Goal: Task Accomplishment & Management: Use online tool/utility

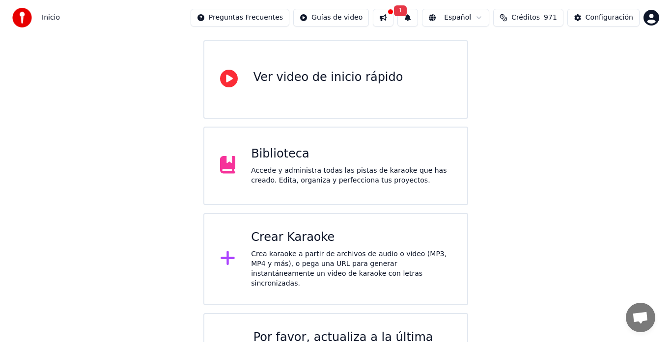
scroll to position [98, 0]
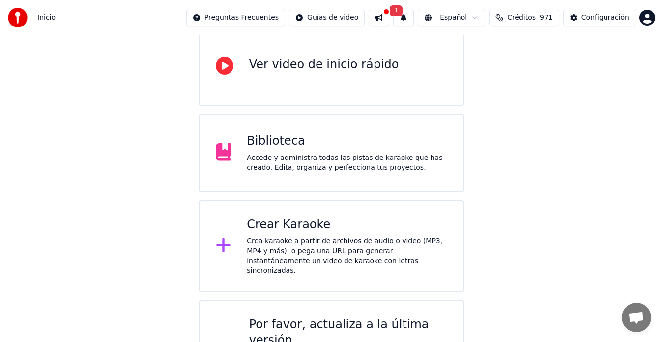
click at [290, 227] on div "Crear Karaoke" at bounding box center [347, 225] width 200 height 16
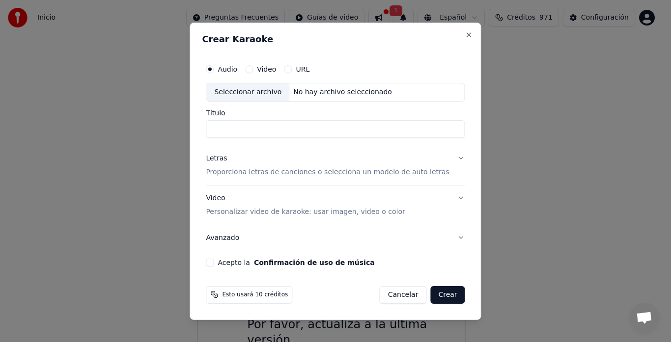
click at [257, 90] on div "Seleccionar archivo" at bounding box center [247, 92] width 83 height 18
click at [332, 130] on input "**********" at bounding box center [335, 129] width 259 height 18
type input "*"
type input "**"
click at [450, 159] on button "Letras Proporciona letras de canciones o selecciona un modelo de auto letras" at bounding box center [335, 165] width 259 height 39
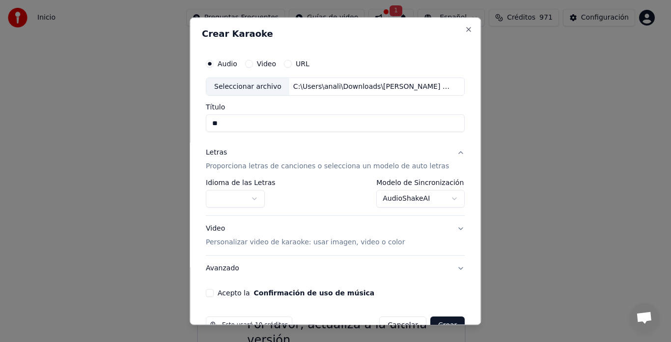
click at [429, 199] on body "Inicio Preguntas Frecuentes Guías de video 1 Español Créditos 971 Configuración…" at bounding box center [331, 155] width 663 height 507
click at [214, 294] on button "Acepto la Confirmación de uso de música" at bounding box center [210, 294] width 8 height 8
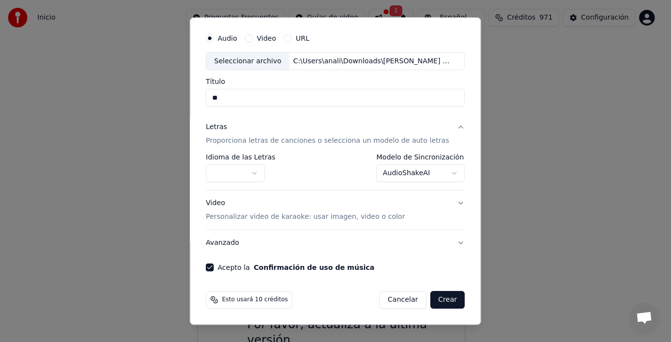
click at [437, 301] on button "Crear" at bounding box center [447, 301] width 34 height 18
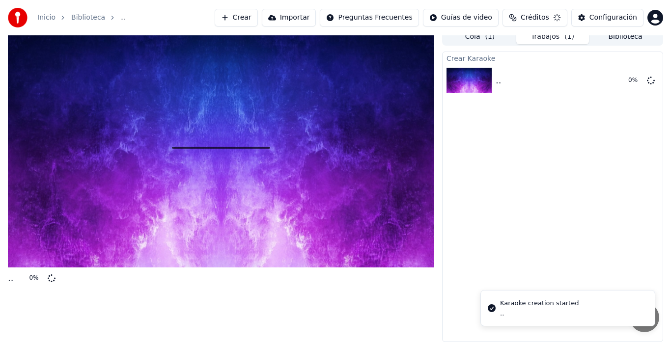
scroll to position [7, 0]
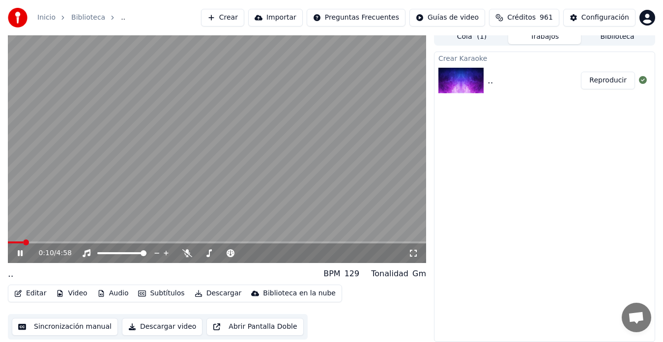
click at [175, 247] on div "0:10 / 4:58" at bounding box center [217, 254] width 418 height 20
click at [175, 244] on div "0:12 / 4:58" at bounding box center [217, 254] width 418 height 20
click at [192, 245] on div "0:24 / 4:58" at bounding box center [217, 254] width 418 height 20
click at [192, 243] on span at bounding box center [217, 243] width 418 height 2
click at [33, 292] on button "Editar" at bounding box center [30, 294] width 40 height 14
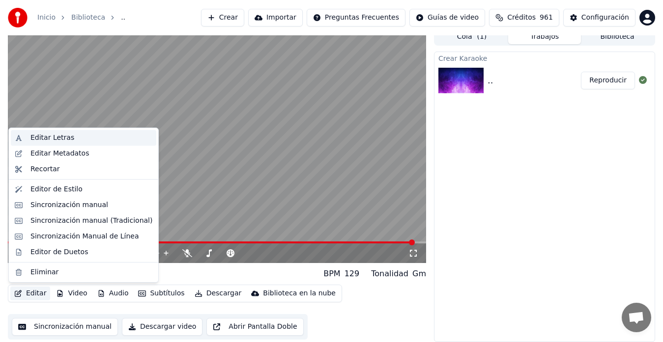
click at [59, 139] on div "Editar Letras" at bounding box center [52, 138] width 44 height 10
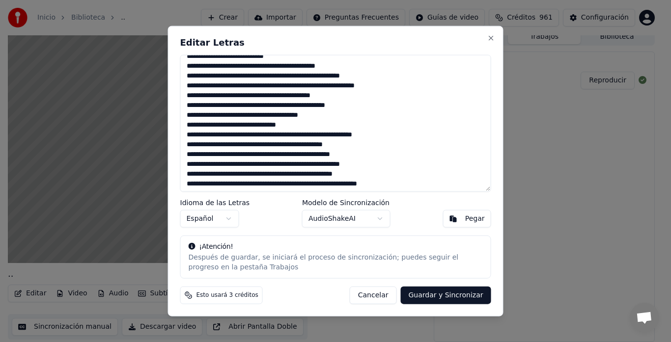
scroll to position [196, 0]
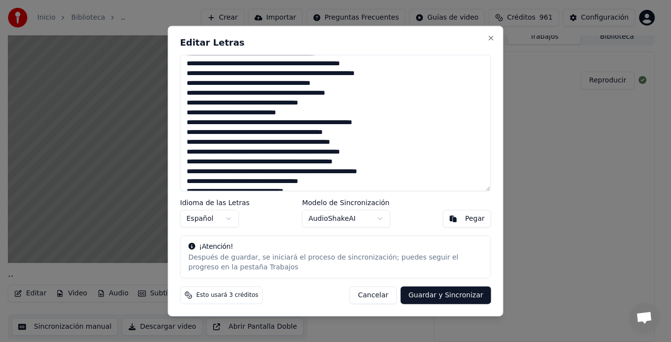
click at [201, 142] on textarea at bounding box center [335, 123] width 311 height 137
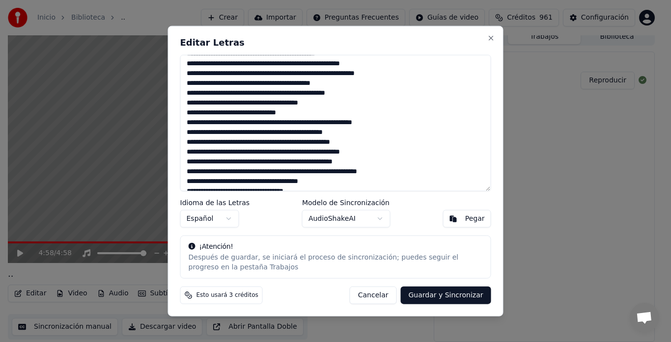
click at [211, 142] on textarea at bounding box center [335, 123] width 311 height 137
click at [211, 143] on textarea at bounding box center [335, 123] width 311 height 137
click at [231, 153] on textarea at bounding box center [335, 123] width 311 height 137
click at [240, 151] on textarea at bounding box center [335, 123] width 311 height 137
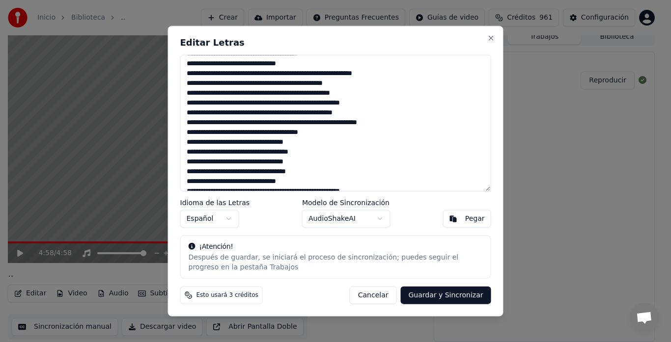
click at [194, 101] on textarea at bounding box center [335, 123] width 311 height 137
click at [407, 121] on textarea at bounding box center [335, 123] width 311 height 137
click at [194, 142] on textarea at bounding box center [335, 123] width 311 height 137
click at [196, 141] on textarea at bounding box center [335, 123] width 311 height 137
click at [190, 161] on textarea at bounding box center [335, 123] width 311 height 137
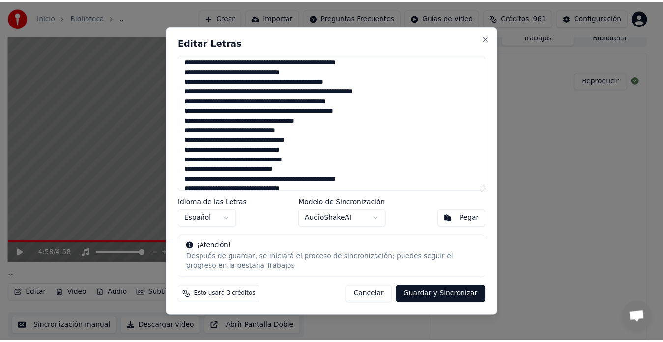
scroll to position [392, 0]
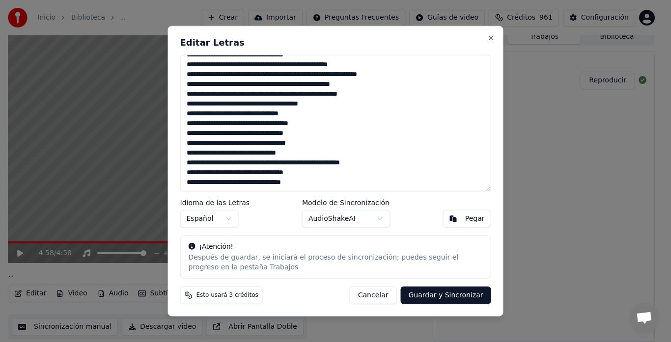
click at [189, 133] on textarea at bounding box center [335, 123] width 311 height 137
type textarea "**********"
click at [467, 296] on button "Guardar y Sincronizar" at bounding box center [445, 296] width 90 height 18
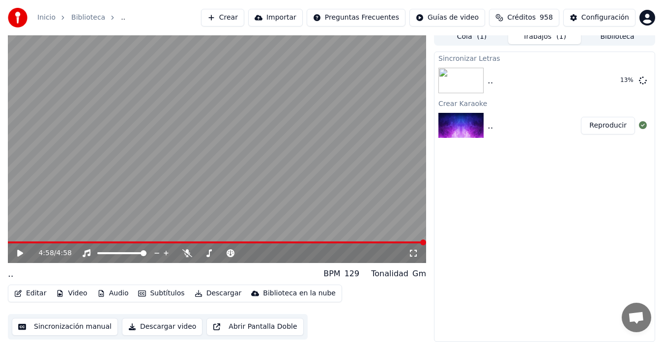
click at [165, 242] on span at bounding box center [217, 243] width 418 height 2
click at [19, 252] on icon at bounding box center [20, 253] width 6 height 7
click at [19, 252] on icon at bounding box center [20, 253] width 5 height 6
click at [599, 81] on button "Reproducir" at bounding box center [608, 81] width 54 height 18
click at [160, 242] on span at bounding box center [217, 243] width 418 height 2
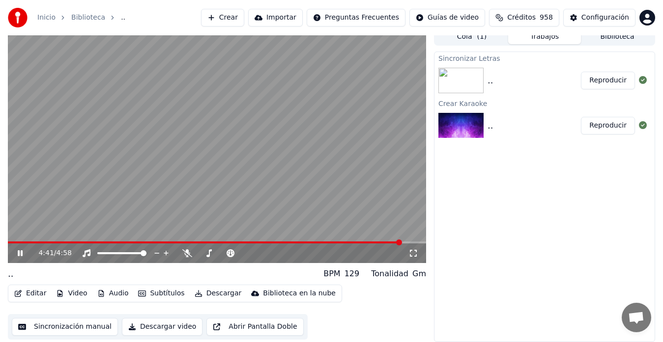
click at [218, 292] on button "Descargar" at bounding box center [218, 294] width 55 height 14
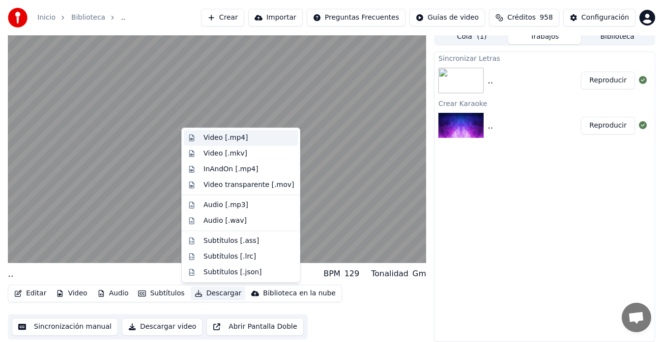
click at [231, 137] on div "Video [.mp4]" at bounding box center [225, 138] width 44 height 10
